Goal: Information Seeking & Learning: Learn about a topic

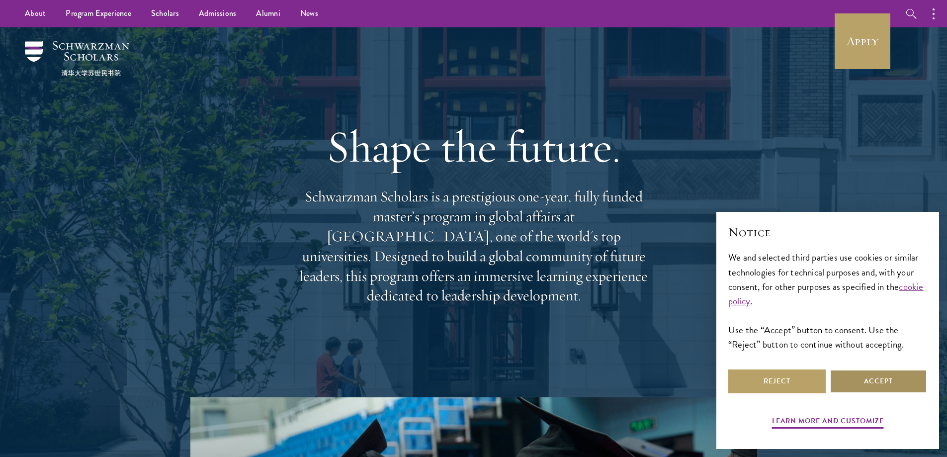
click at [854, 388] on button "Accept" at bounding box center [877, 381] width 97 height 24
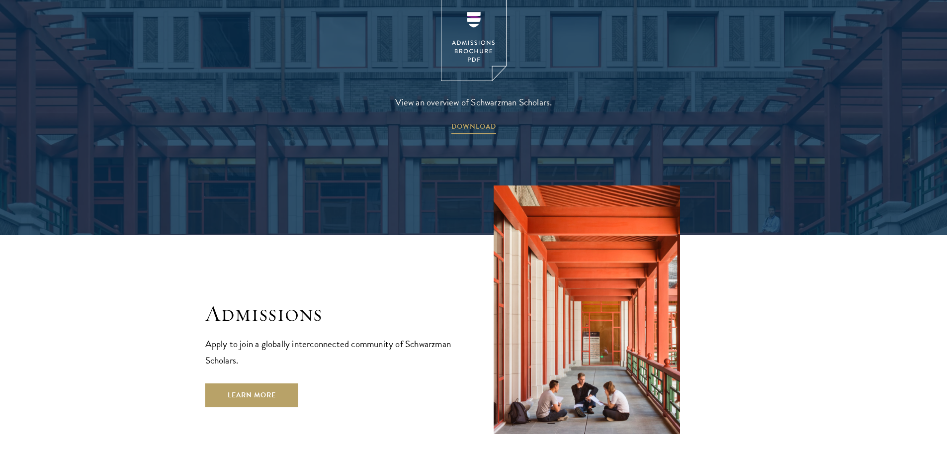
scroll to position [1590, 0]
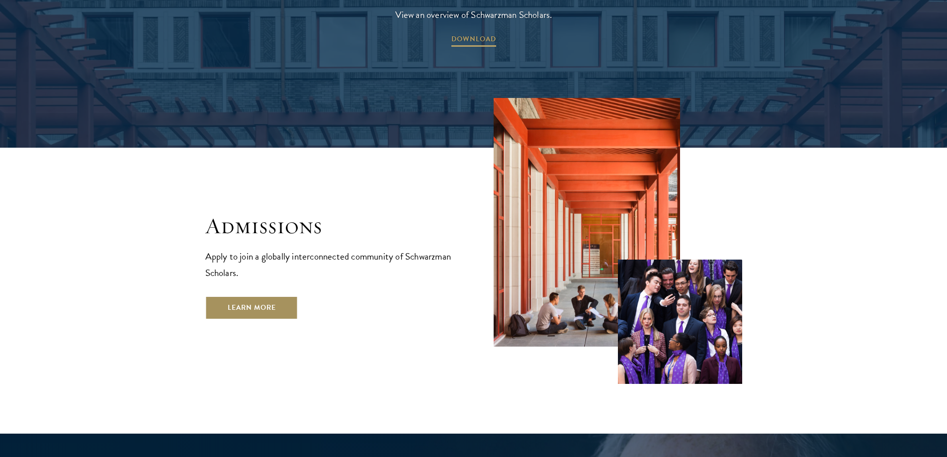
click at [284, 296] on link "Learn More" at bounding box center [251, 308] width 93 height 24
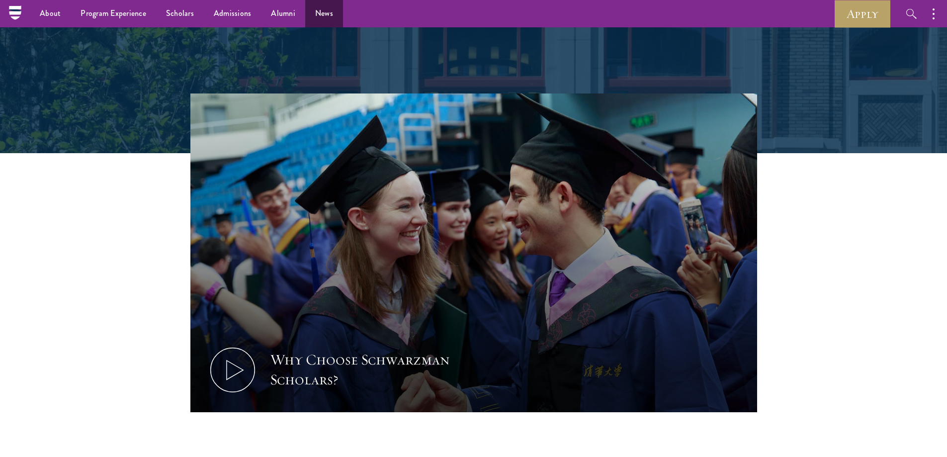
scroll to position [0, 0]
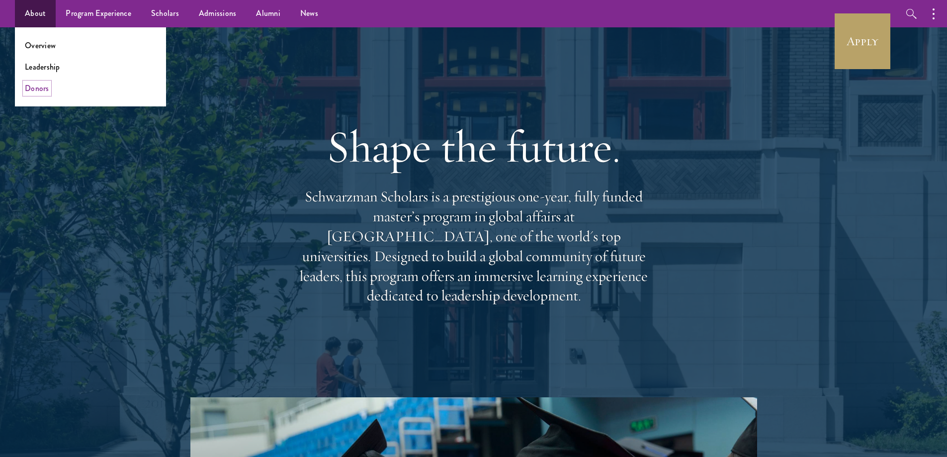
click at [36, 89] on link "Donors" at bounding box center [37, 87] width 24 height 11
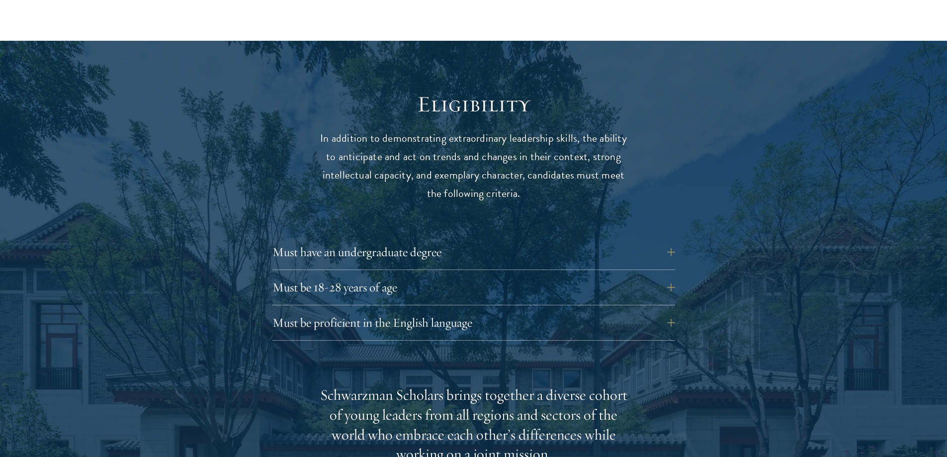
scroll to position [1242, 0]
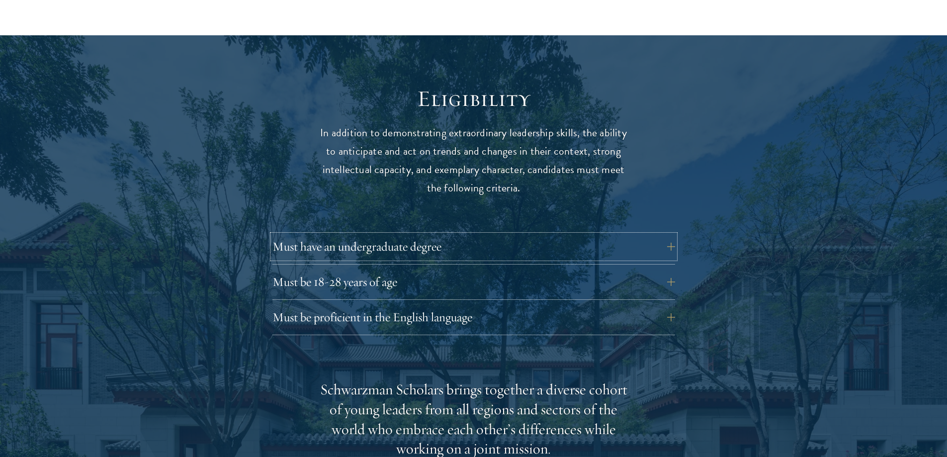
click at [407, 244] on button "Must have an undergraduate degree" at bounding box center [473, 247] width 402 height 24
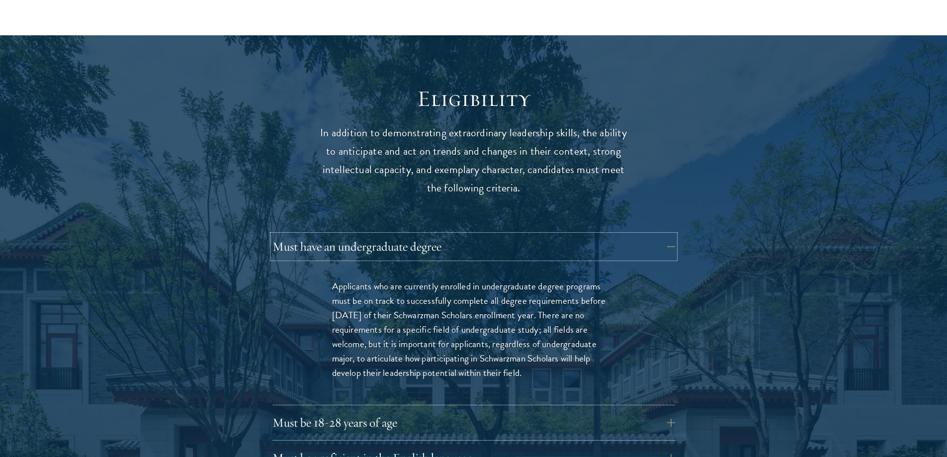
click at [407, 244] on button "Must have an undergraduate degree" at bounding box center [473, 247] width 402 height 24
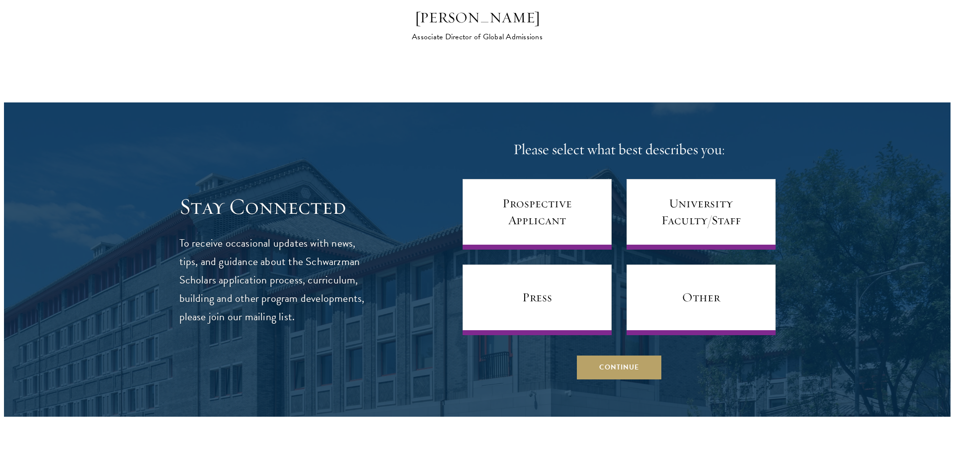
scroll to position [3826, 0]
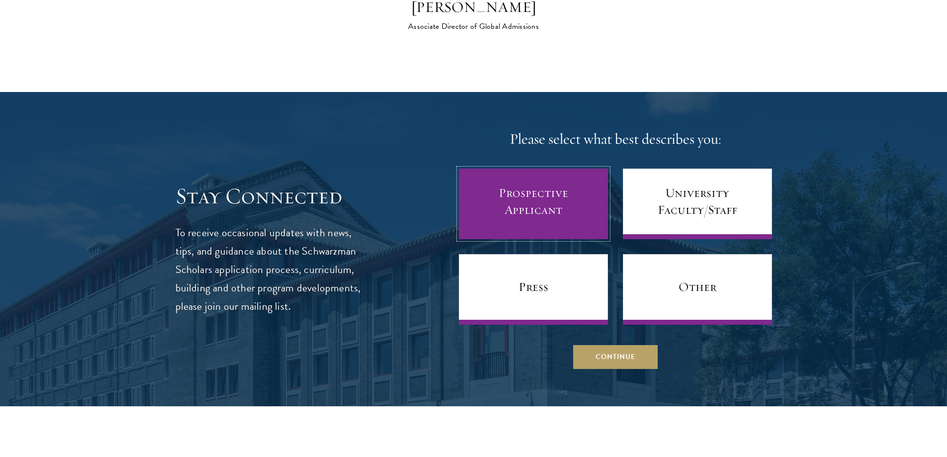
click at [487, 190] on link "Prospective Applicant" at bounding box center [533, 203] width 149 height 71
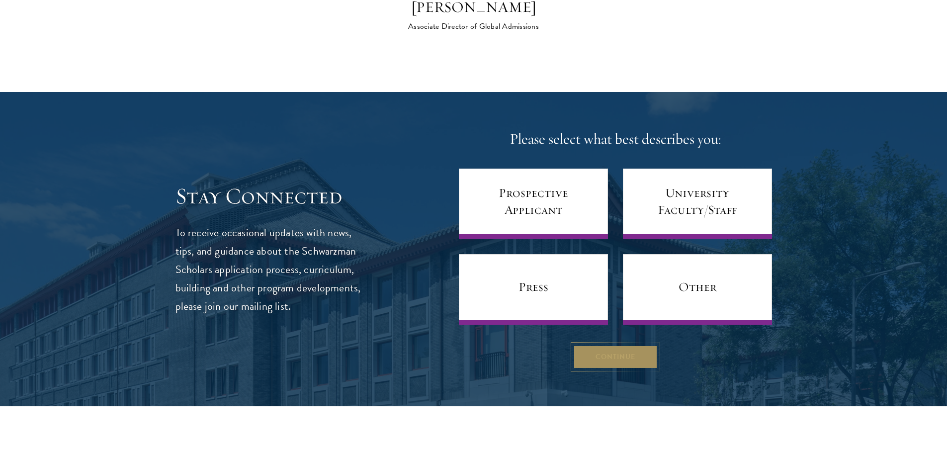
click at [597, 349] on button "Continue" at bounding box center [615, 356] width 84 height 24
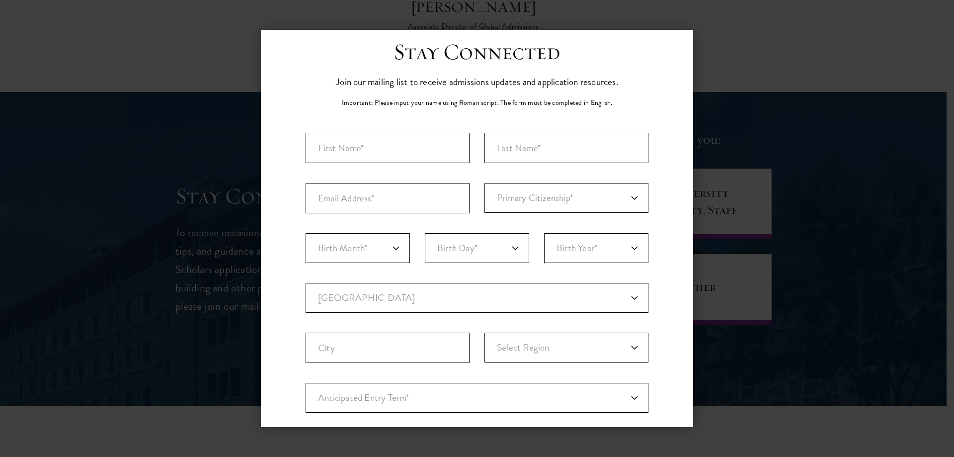
scroll to position [0, 0]
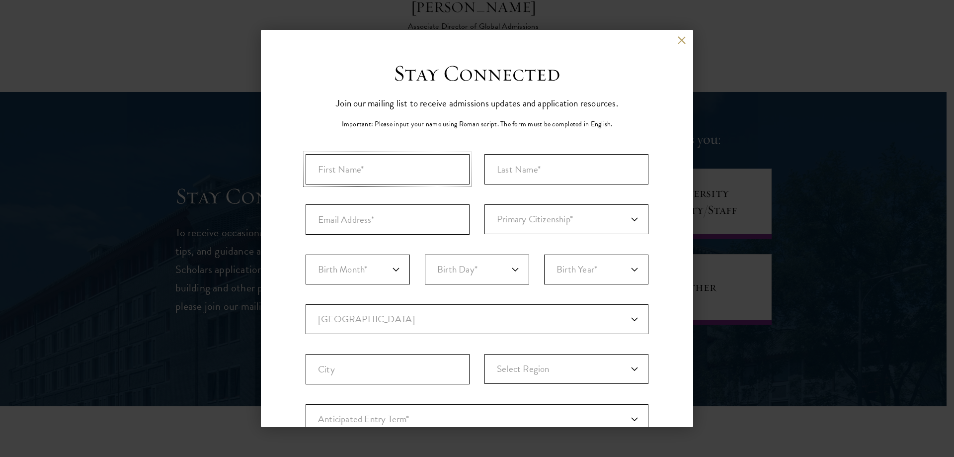
click at [375, 162] on input "First Name*" at bounding box center [388, 169] width 164 height 30
type input "[PERSON_NAME]"
type input "[PERSON_NAME][EMAIL_ADDRESS][DOMAIN_NAME]"
select select "US"
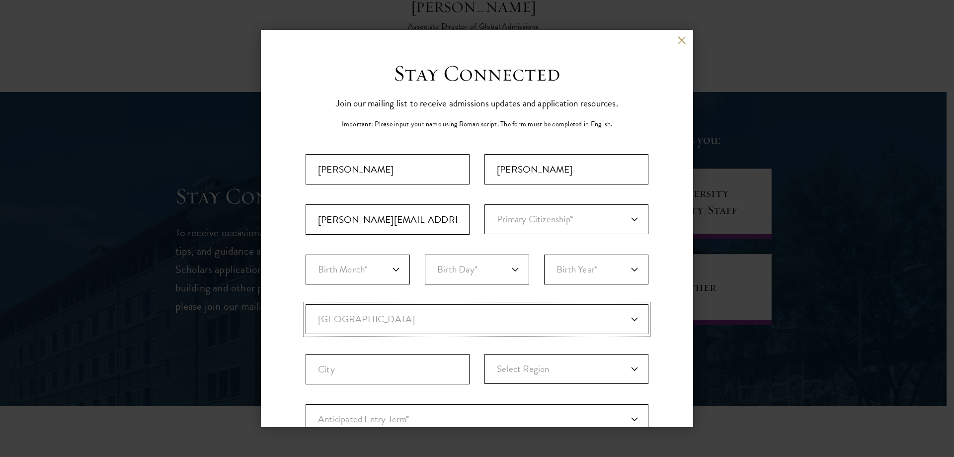
type input "Rio [PERSON_NAME]"
select select "CA"
click at [231, 223] on div "Back Stay Connected Please select what best describes you: Prospective Applican…" at bounding box center [477, 228] width 954 height 397
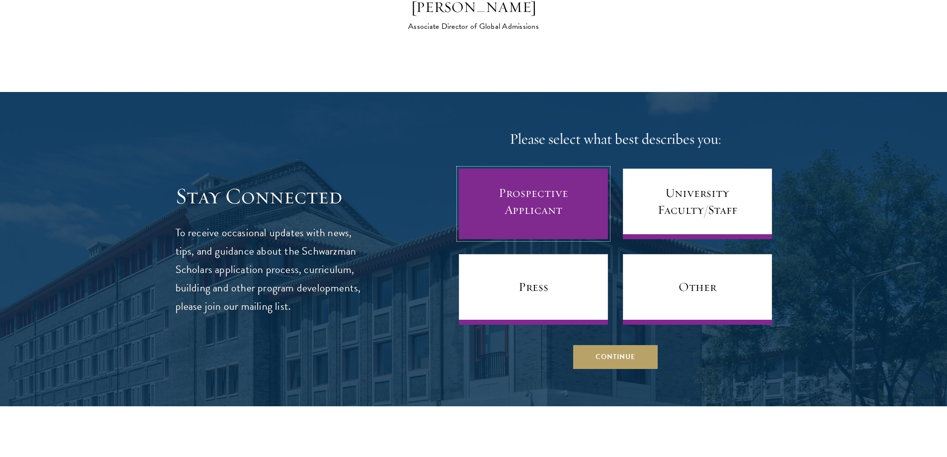
click at [489, 203] on link "Prospective Applicant" at bounding box center [533, 203] width 149 height 71
click at [543, 202] on link "Prospective Applicant" at bounding box center [533, 203] width 149 height 71
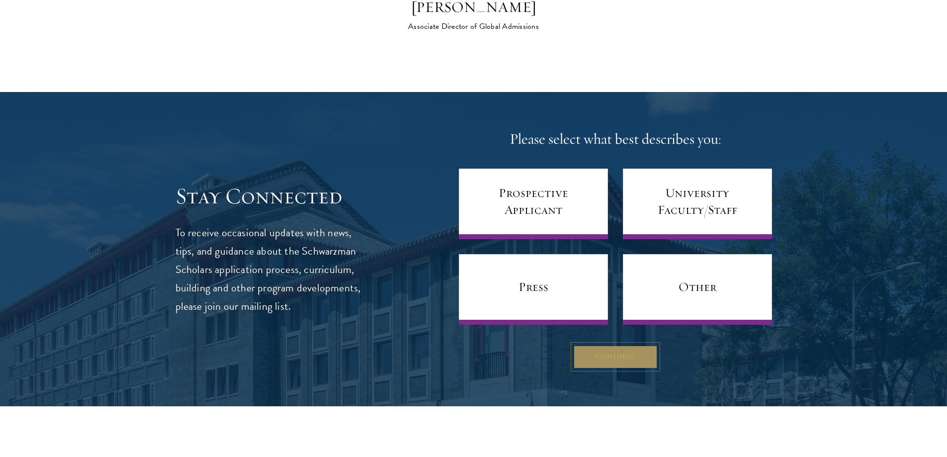
click at [594, 344] on button "Continue" at bounding box center [615, 356] width 84 height 24
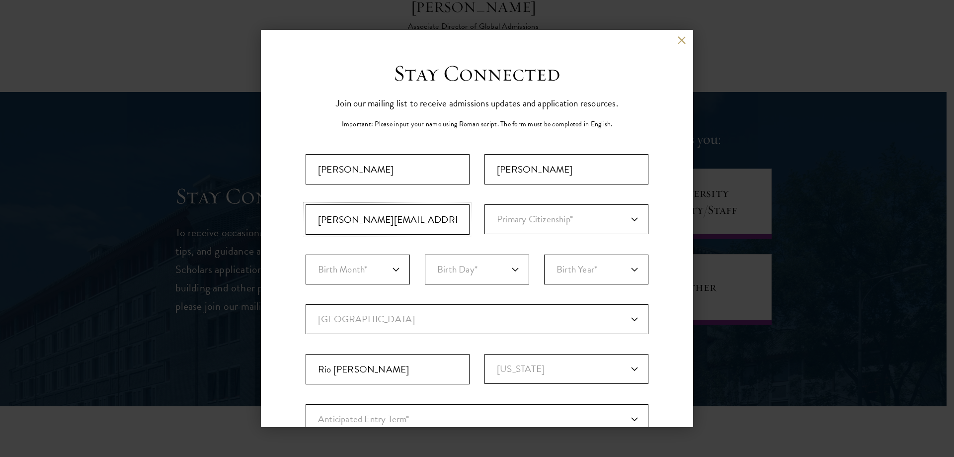
click at [428, 224] on input "[PERSON_NAME][EMAIL_ADDRESS][DOMAIN_NAME]" at bounding box center [388, 219] width 164 height 30
type input "[EMAIL_ADDRESS][DOMAIN_NAME]"
click at [548, 213] on select "Primary Citizenship* [GEOGRAPHIC_DATA] [DEMOGRAPHIC_DATA] [DEMOGRAPHIC_DATA] [D…" at bounding box center [566, 219] width 164 height 30
select select "US"
click at [484, 204] on select "Primary Citizenship* [GEOGRAPHIC_DATA] [DEMOGRAPHIC_DATA] [DEMOGRAPHIC_DATA] [D…" at bounding box center [566, 219] width 164 height 30
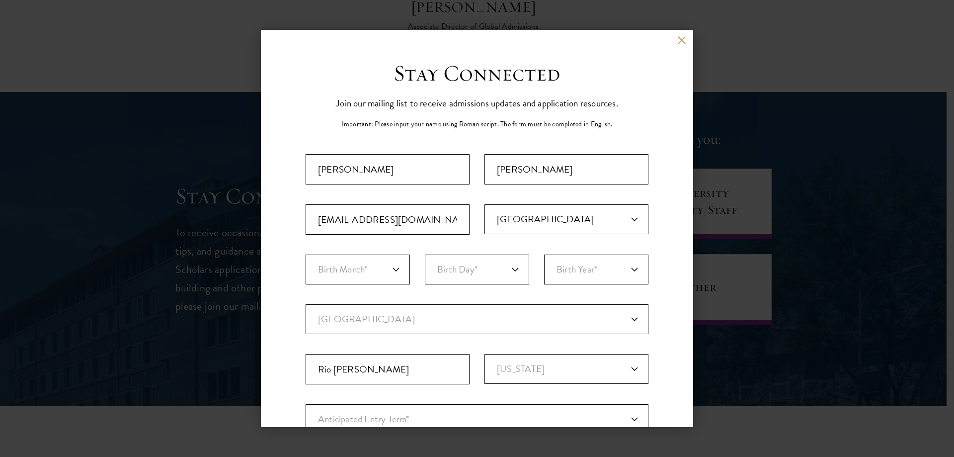
click at [519, 301] on fieldset "Birth Month* January February March April May June July August September Octobe…" at bounding box center [477, 279] width 343 height 50
click at [306, 275] on select "Birth Month* January February March April May June July August September Octobe…" at bounding box center [358, 269] width 104 height 30
select select "09"
click at [306, 254] on select "Birth Month* January February March April May June July August September Octobe…" at bounding box center [358, 269] width 104 height 30
click at [461, 270] on select "Birth Day* 1 2 3 4 5 6 7 8 9 10 11 12 13 14 15 16 17 18 19 20 21 22 23 24 25 26…" at bounding box center [477, 269] width 104 height 30
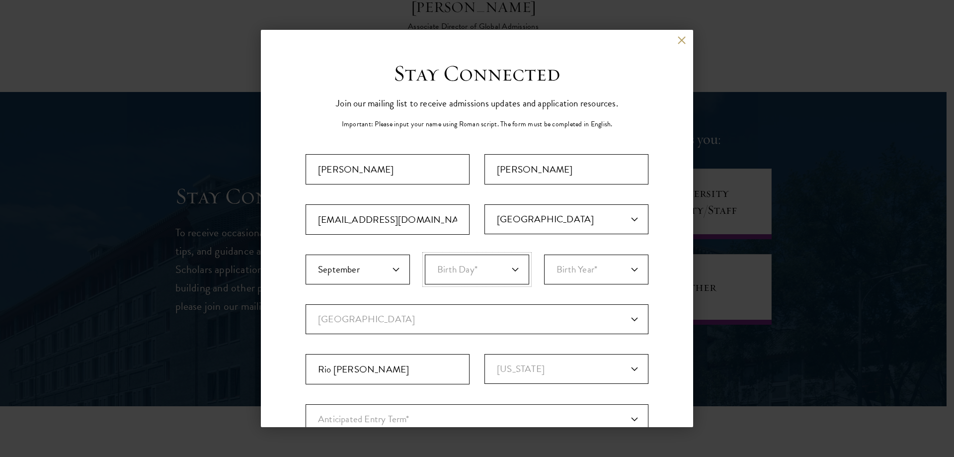
select select "29"
click at [425, 254] on select "Birth Day* 1 2 3 4 5 6 7 8 9 10 11 12 13 14 15 16 17 18 19 20 21 22 23 24 25 26…" at bounding box center [477, 269] width 104 height 30
click at [575, 267] on select "Birth Year* [DEMOGRAPHIC_DATA] [DEMOGRAPHIC_DATA] [DEMOGRAPHIC_DATA] [DEMOGRAPH…" at bounding box center [596, 269] width 104 height 30
select select "2005"
click at [544, 254] on select "Birth Year* [DEMOGRAPHIC_DATA] [DEMOGRAPHIC_DATA] [DEMOGRAPHIC_DATA] [DEMOGRAPH…" at bounding box center [596, 269] width 104 height 30
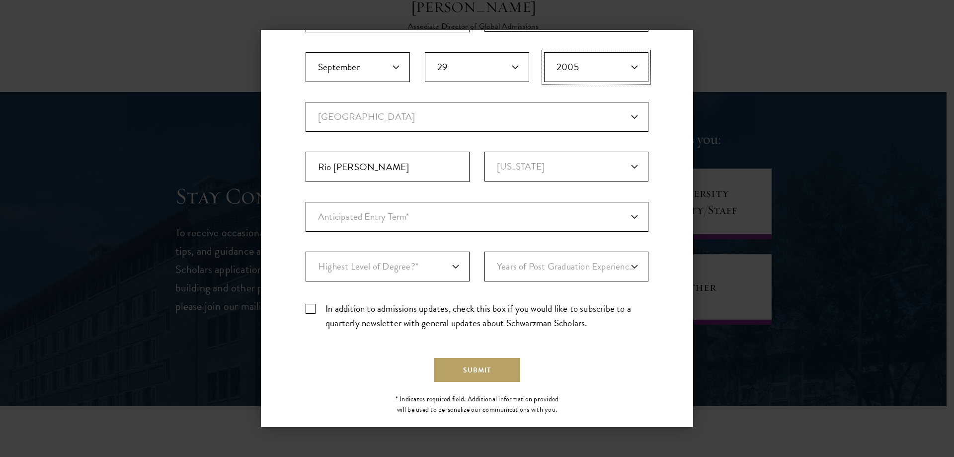
scroll to position [219, 0]
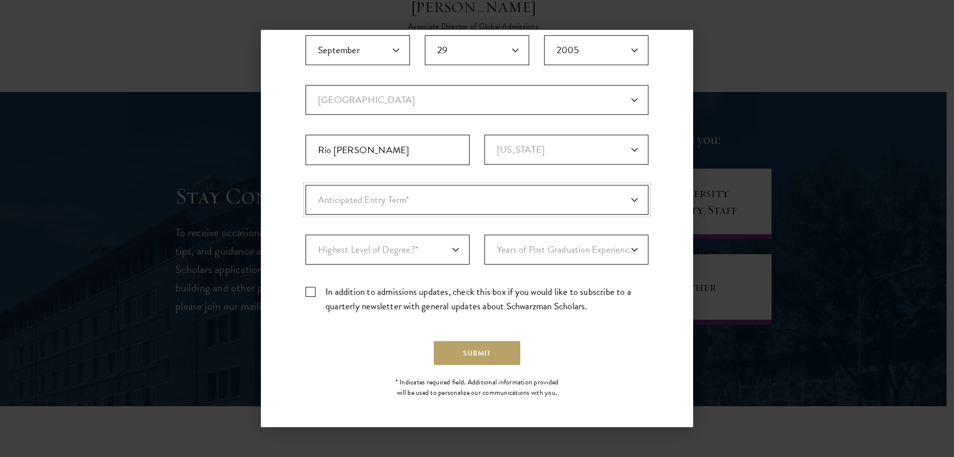
click at [396, 202] on select "Anticipated Entry Term* [DATE] (Application opens [DATE]) Just Exploring" at bounding box center [477, 200] width 343 height 30
select select "a6790467-ebe7-4045-a56a-66c1cae98076"
click at [306, 185] on select "Anticipated Entry Term* [DATE] (Application opens [DATE]) Just Exploring" at bounding box center [477, 200] width 343 height 30
click at [374, 245] on select "Highest Level of Degree?* PHD Bachelor's Master's Current Undergraduate Student" at bounding box center [388, 250] width 164 height 30
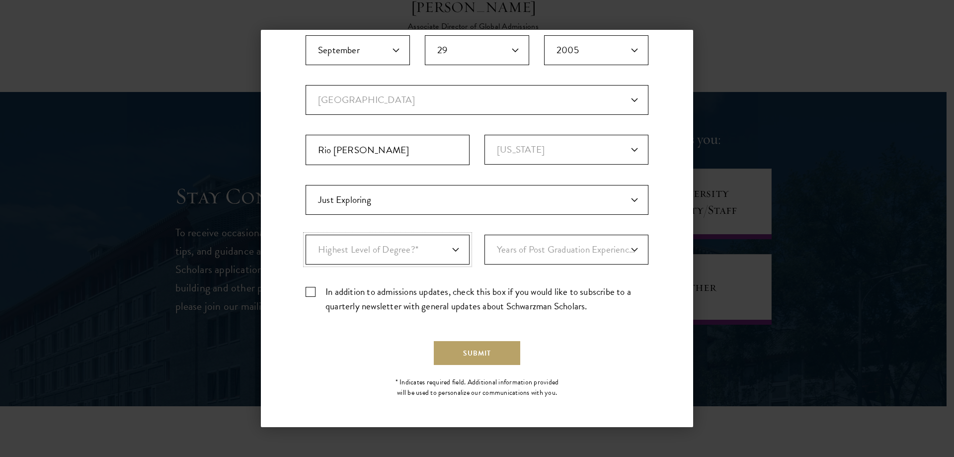
select select "bf44f490-31e9-4d16-b1d2-df861e7933aa"
click at [306, 235] on select "Highest Level of Degree?* PHD Bachelor's Master's Current Undergraduate Student" at bounding box center [388, 250] width 164 height 30
click at [540, 247] on select "Years of Post Graduation Experience?* 1 2 3 4 5 6 7 8 9 10" at bounding box center [566, 250] width 164 height 30
click at [521, 248] on select "Years of Post Graduation Experience?* 1 2 3 4 5 6 7 8 9 10" at bounding box center [566, 250] width 164 height 30
click at [476, 351] on button "Submit" at bounding box center [477, 353] width 86 height 24
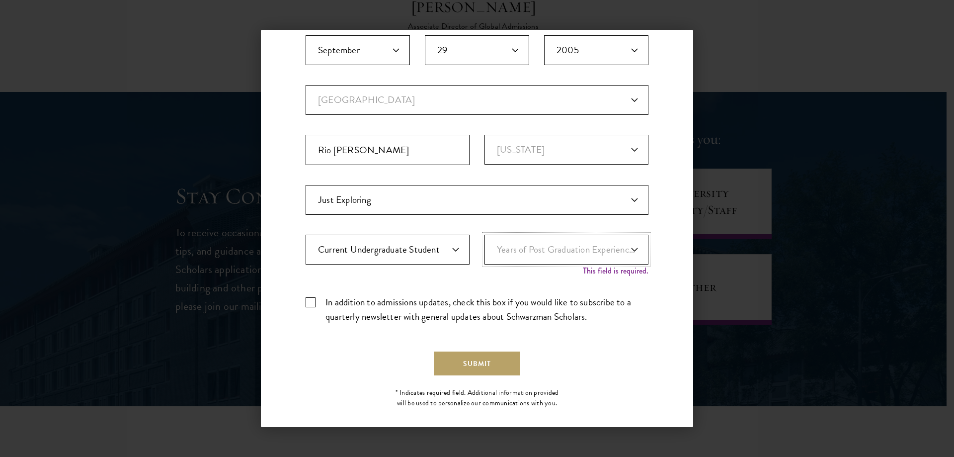
click at [542, 237] on select "Years of Post Graduation Experience?* 1 2 3 4 5 6 7 8 9 10" at bounding box center [566, 250] width 164 height 30
click at [484, 235] on select "Years of Post Graduation Experience?* 1 2 3 4 5 6 7 8 9 10" at bounding box center [566, 250] width 164 height 30
click at [535, 256] on select "Years of Post Graduation Experience?* 1 2 3 4 5 6 7 8 9 10" at bounding box center [566, 250] width 164 height 30
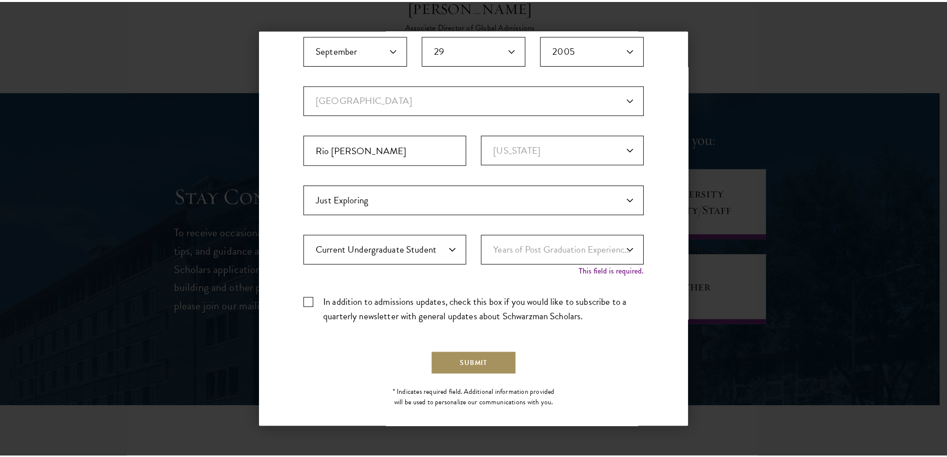
scroll to position [230, 0]
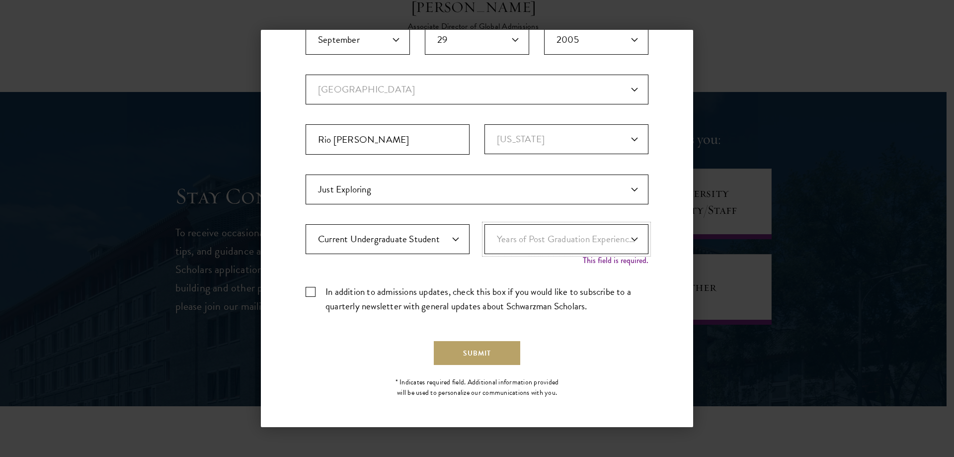
click at [566, 243] on select "Years of Post Graduation Experience?* 1 2 3 4 5 6 7 8 9 10" at bounding box center [566, 239] width 164 height 30
click at [654, 323] on div "Stay Connected Please select what best describes you: Prospective Applicant Uni…" at bounding box center [477, 117] width 432 height 574
click at [734, 66] on div "Back Stay Connected Please select what best describes you: Prospective Applican…" at bounding box center [477, 228] width 954 height 397
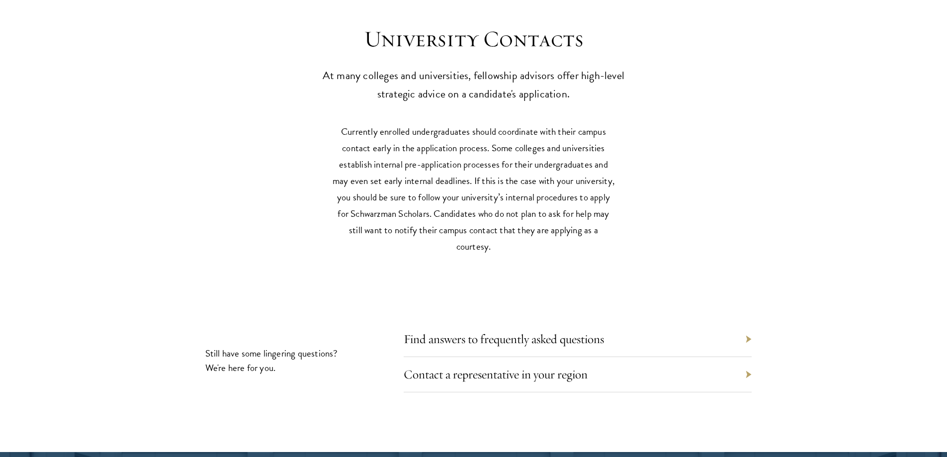
scroll to position [4323, 0]
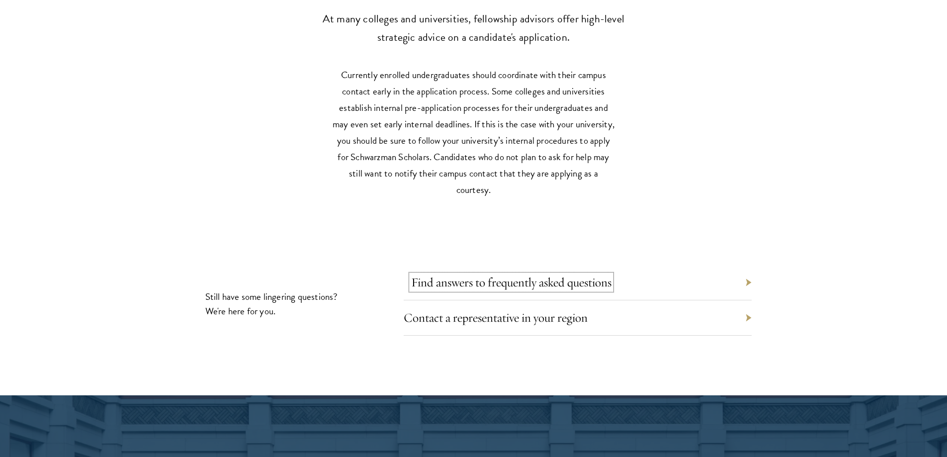
click at [470, 274] on link "Find answers to frequently asked questions" at bounding box center [511, 281] width 200 height 15
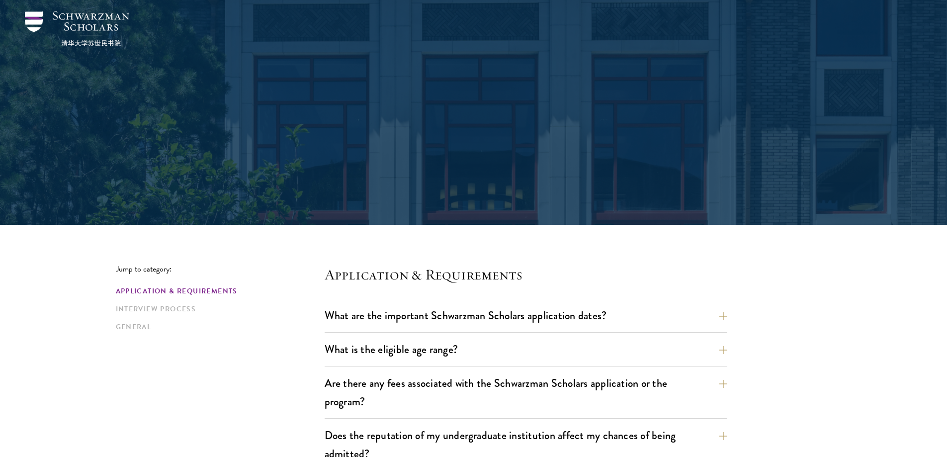
scroll to position [149, 0]
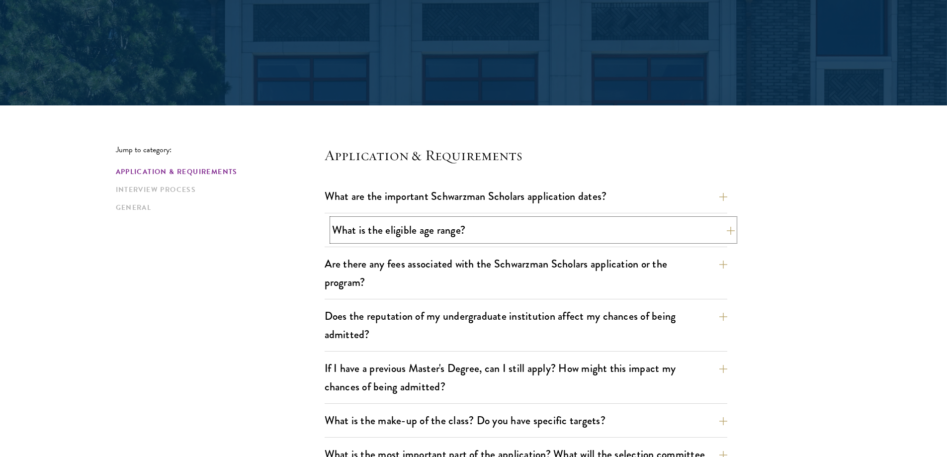
click at [509, 227] on button "What is the eligible age range?" at bounding box center [533, 230] width 402 height 22
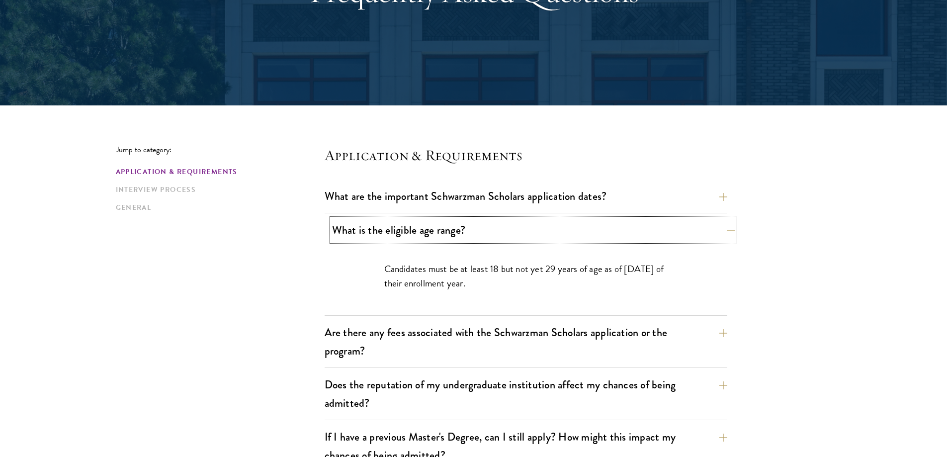
click at [507, 228] on button "What is the eligible age range?" at bounding box center [533, 230] width 402 height 22
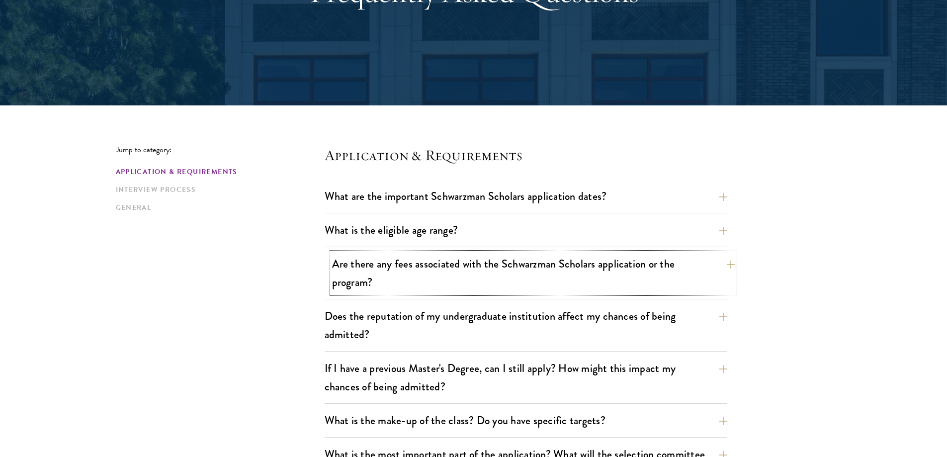
click at [494, 292] on button "Are there any fees associated with the Schwarzman Scholars application or the p…" at bounding box center [533, 272] width 402 height 41
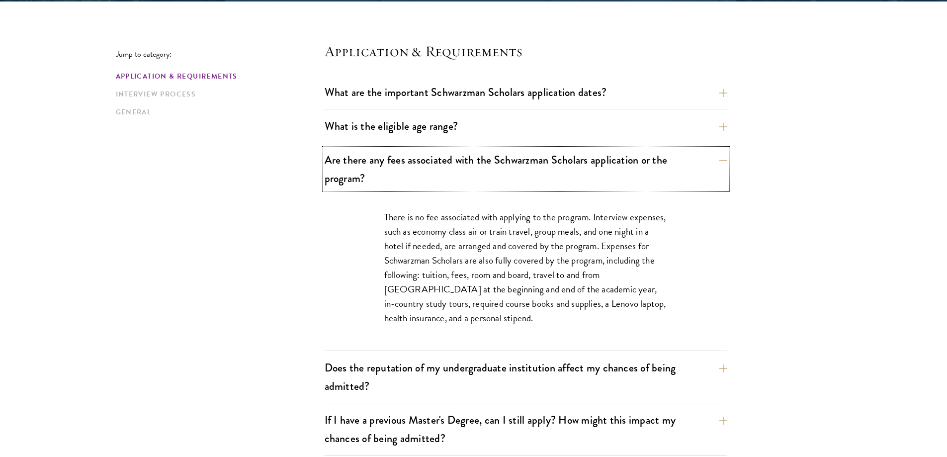
scroll to position [298, 0]
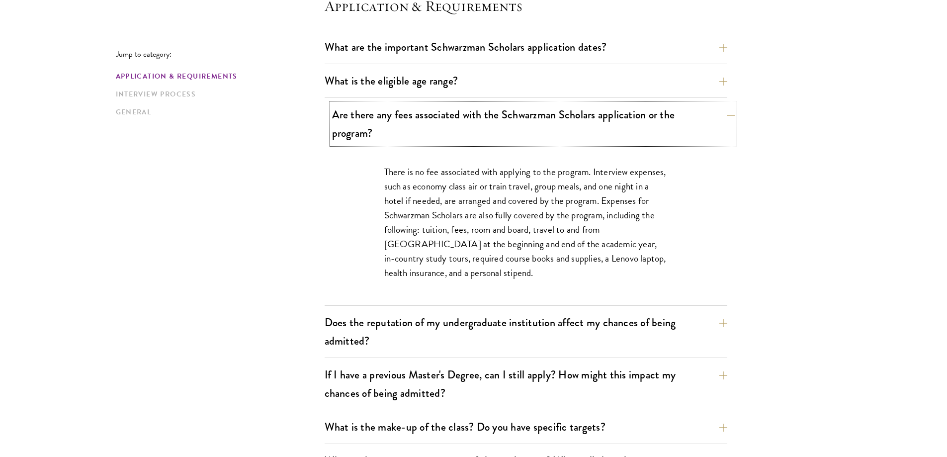
click at [444, 130] on button "Are there any fees associated with the Schwarzman Scholars application or the p…" at bounding box center [533, 123] width 402 height 41
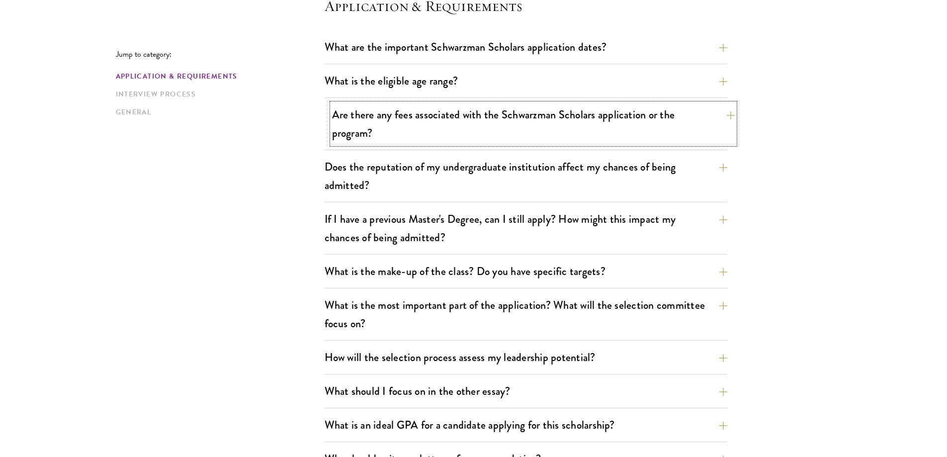
click at [411, 131] on button "Are there any fees associated with the Schwarzman Scholars application or the p…" at bounding box center [533, 123] width 402 height 41
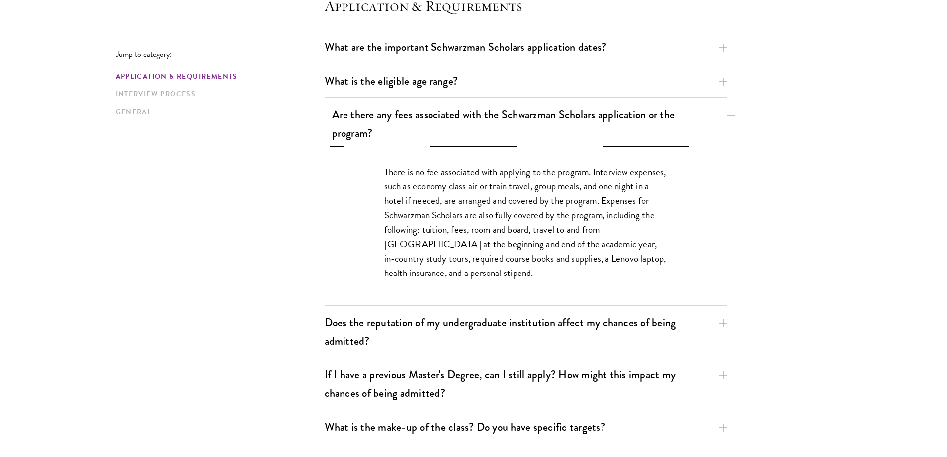
click at [411, 132] on button "Are there any fees associated with the Schwarzman Scholars application or the p…" at bounding box center [533, 123] width 402 height 41
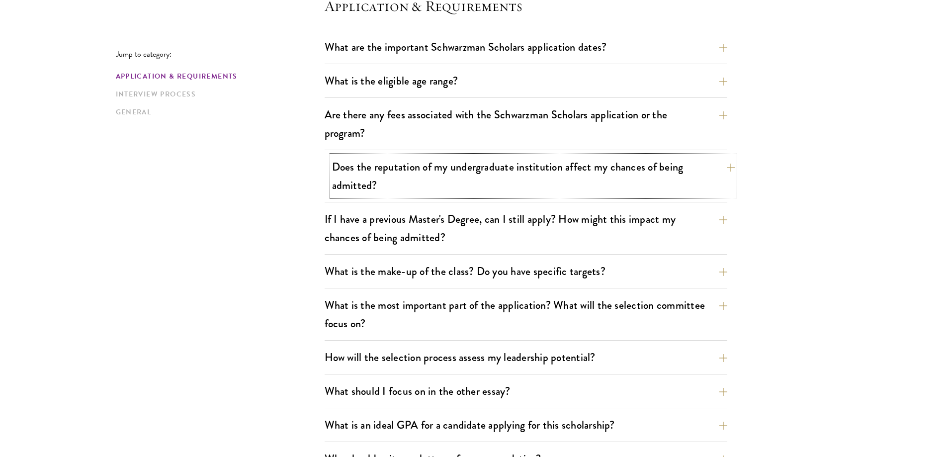
click at [422, 189] on button "Does the reputation of my undergraduate institution affect my chances of being …" at bounding box center [533, 176] width 402 height 41
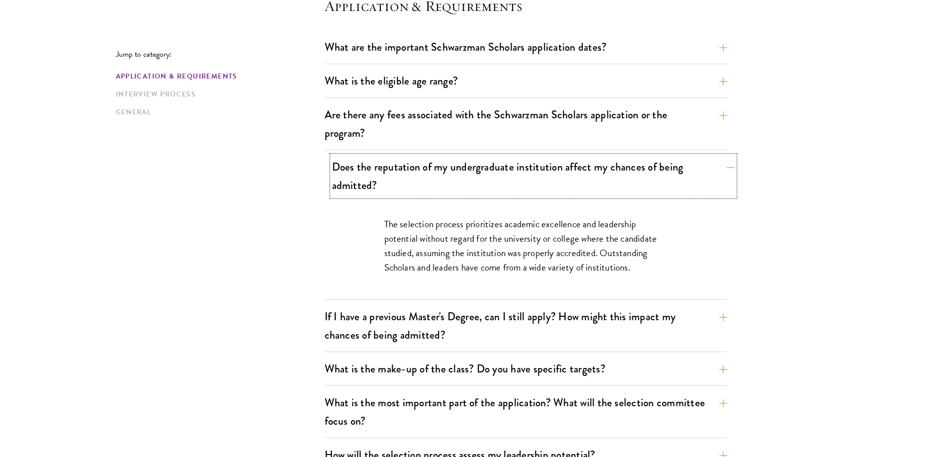
click at [422, 189] on button "Does the reputation of my undergraduate institution affect my chances of being …" at bounding box center [533, 176] width 402 height 41
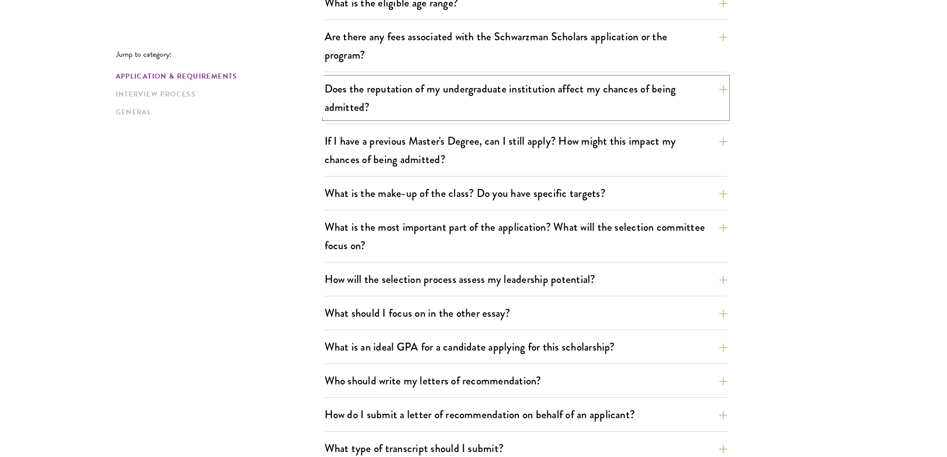
scroll to position [398, 0]
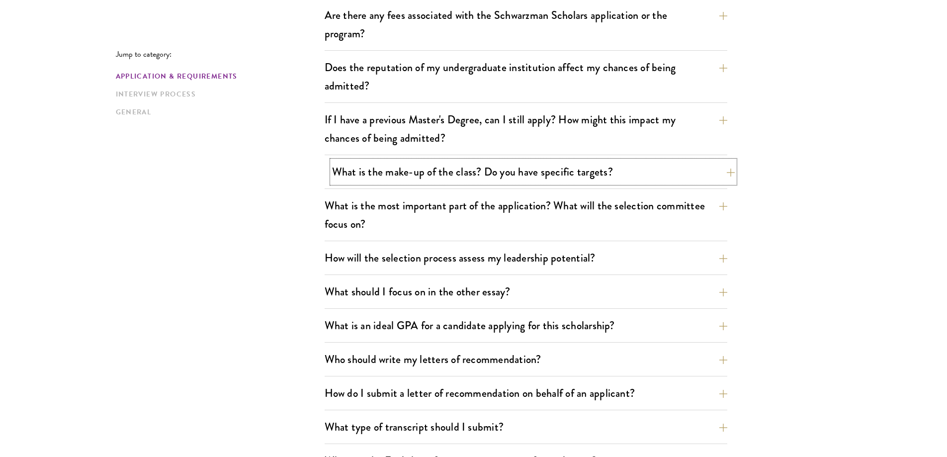
click at [658, 175] on button "What is the make-up of the class? Do you have specific targets?" at bounding box center [533, 171] width 402 height 22
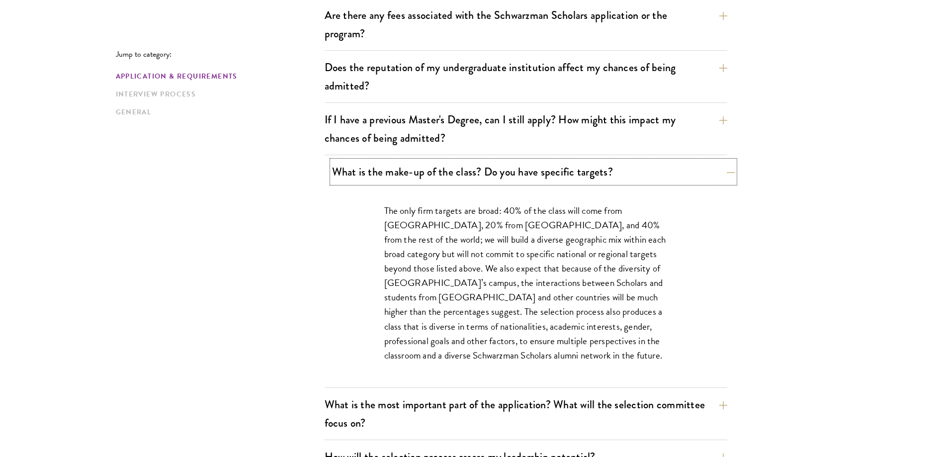
click at [657, 175] on button "What is the make-up of the class? Do you have specific targets?" at bounding box center [533, 171] width 402 height 22
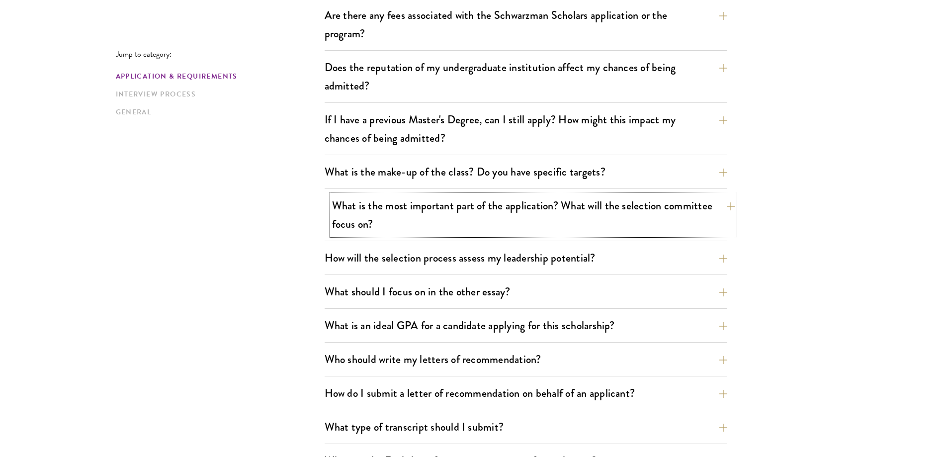
click at [627, 227] on button "What is the most important part of the application? What will the selection com…" at bounding box center [533, 214] width 402 height 41
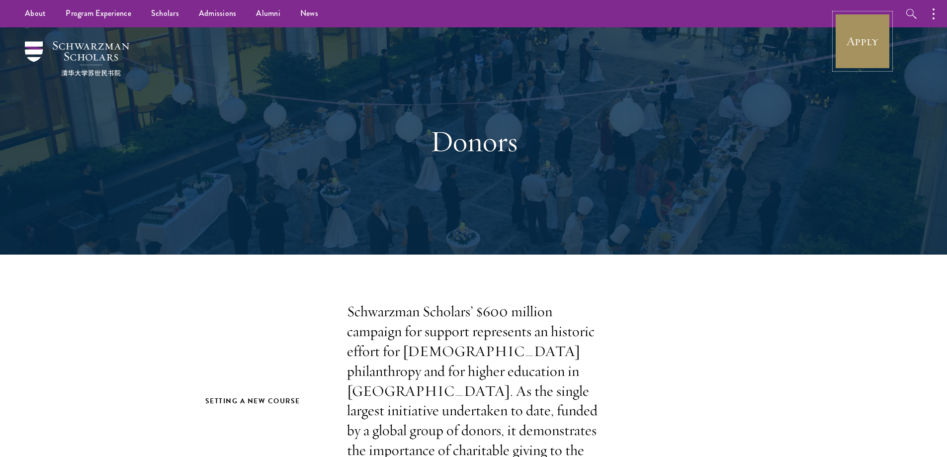
click at [846, 40] on link "Apply" at bounding box center [862, 41] width 56 height 56
